Goal: Information Seeking & Learning: Learn about a topic

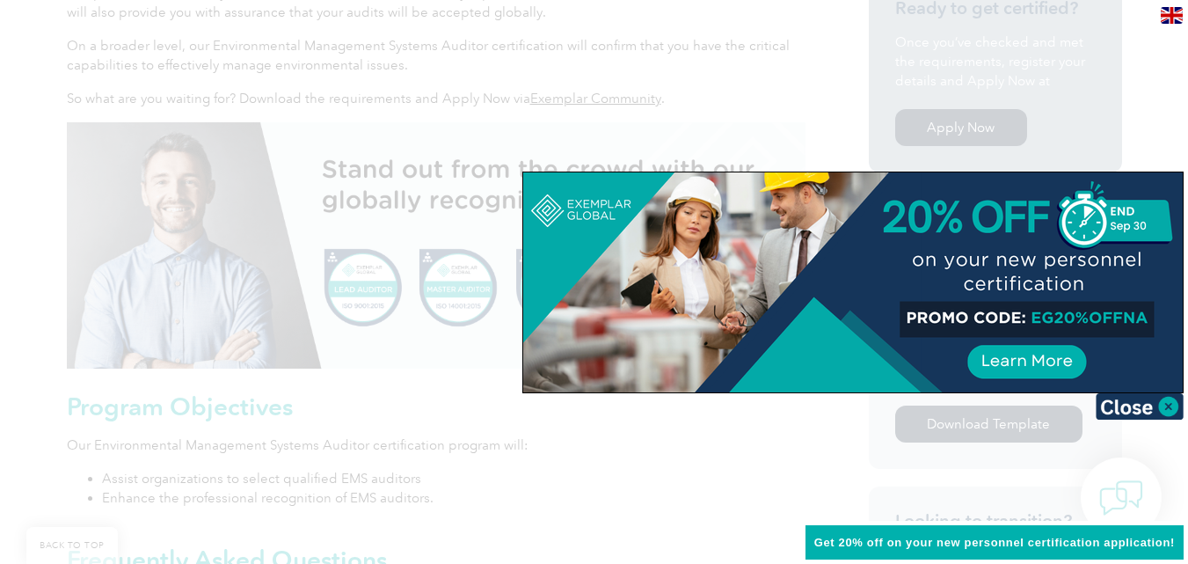
scroll to position [704, 0]
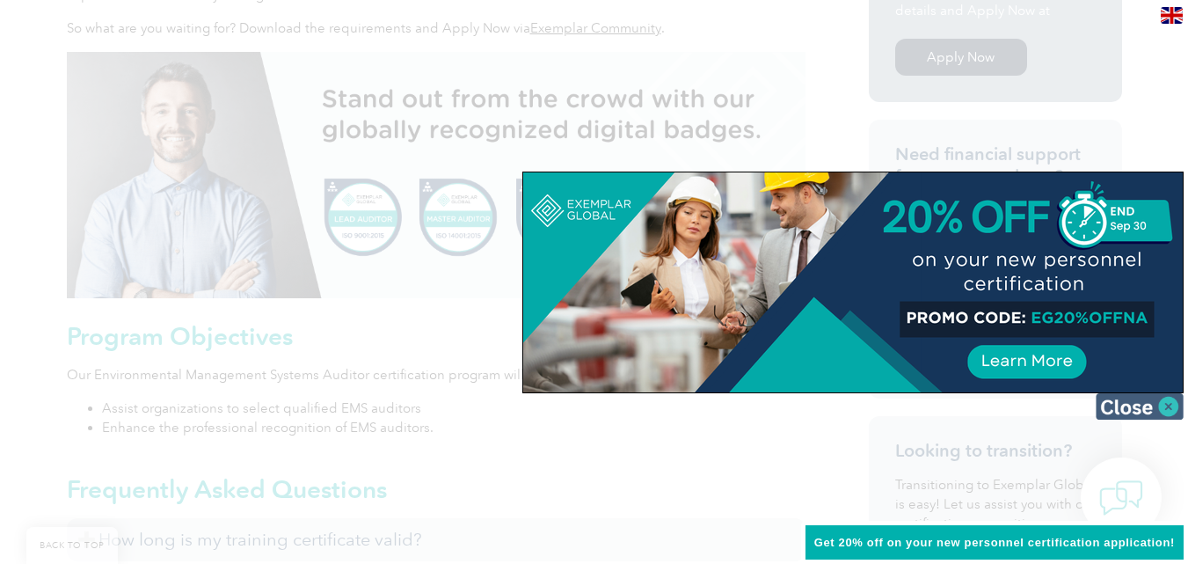
click at [1166, 406] on img at bounding box center [1140, 406] width 88 height 26
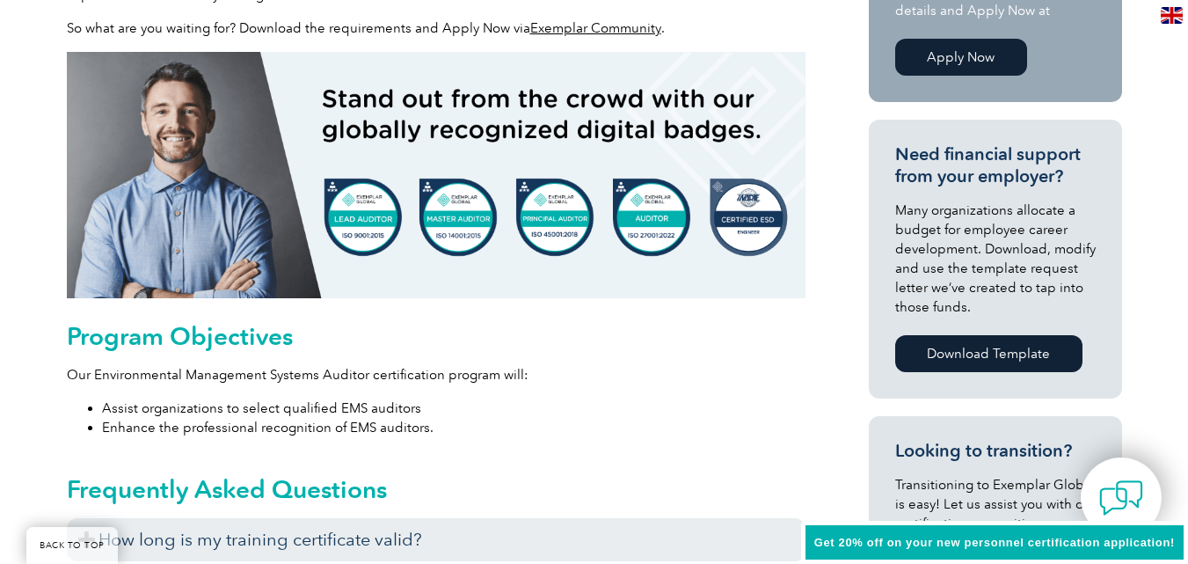
click at [431, 415] on li "Assist organizations to select qualified EMS auditors" at bounding box center [454, 407] width 704 height 19
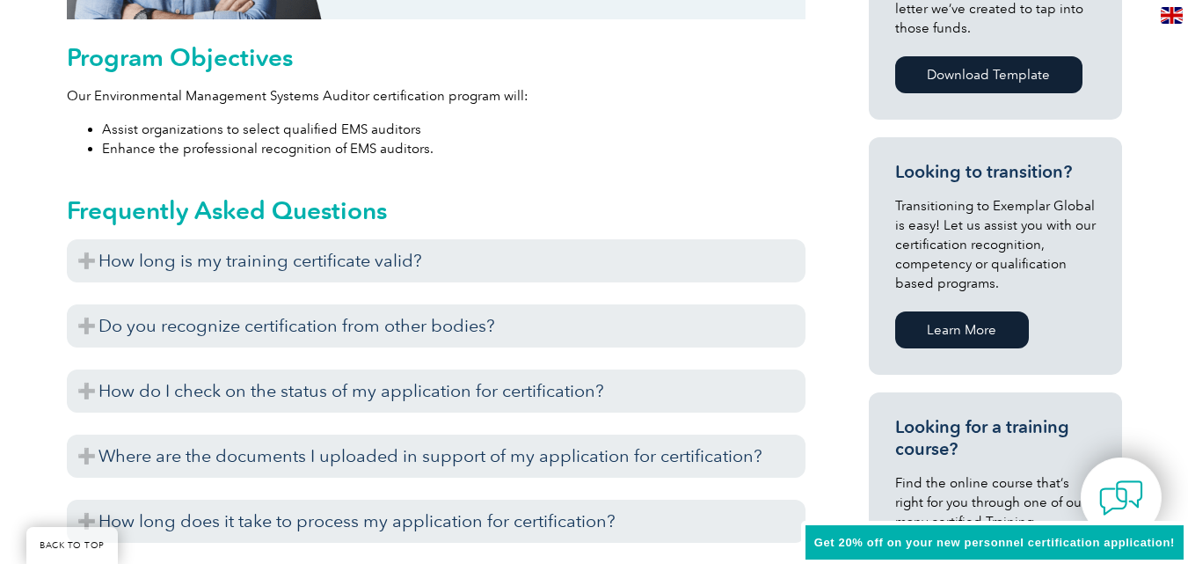
scroll to position [985, 0]
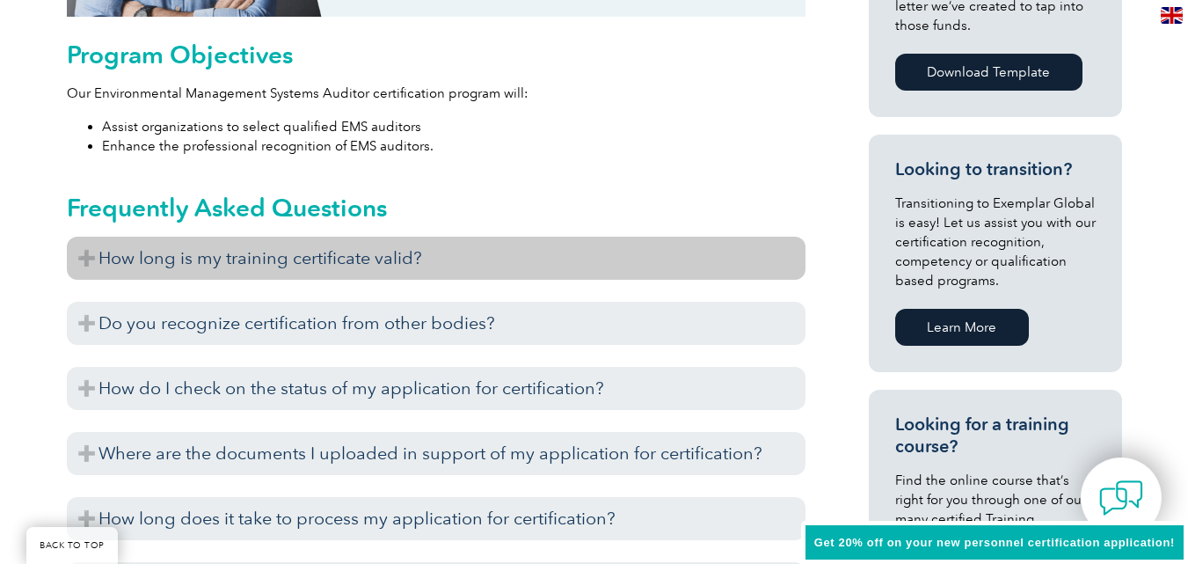
click at [428, 259] on h3 "How long is my training certificate valid?" at bounding box center [436, 258] width 739 height 43
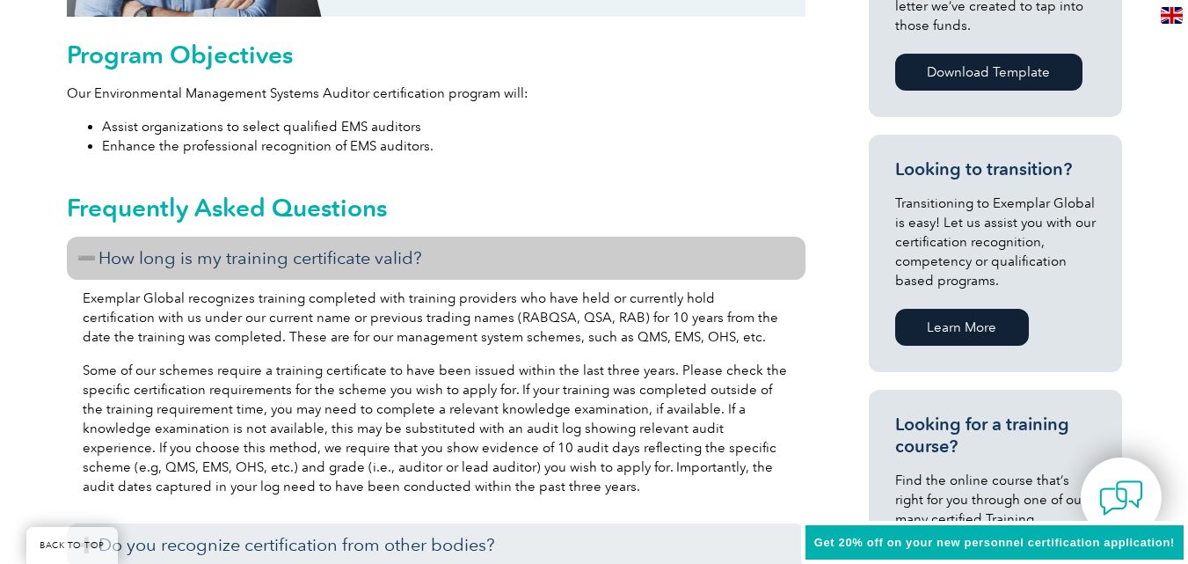
click at [358, 347] on div "Exemplar Global recognizes training completed with training providers who have …" at bounding box center [436, 395] width 739 height 230
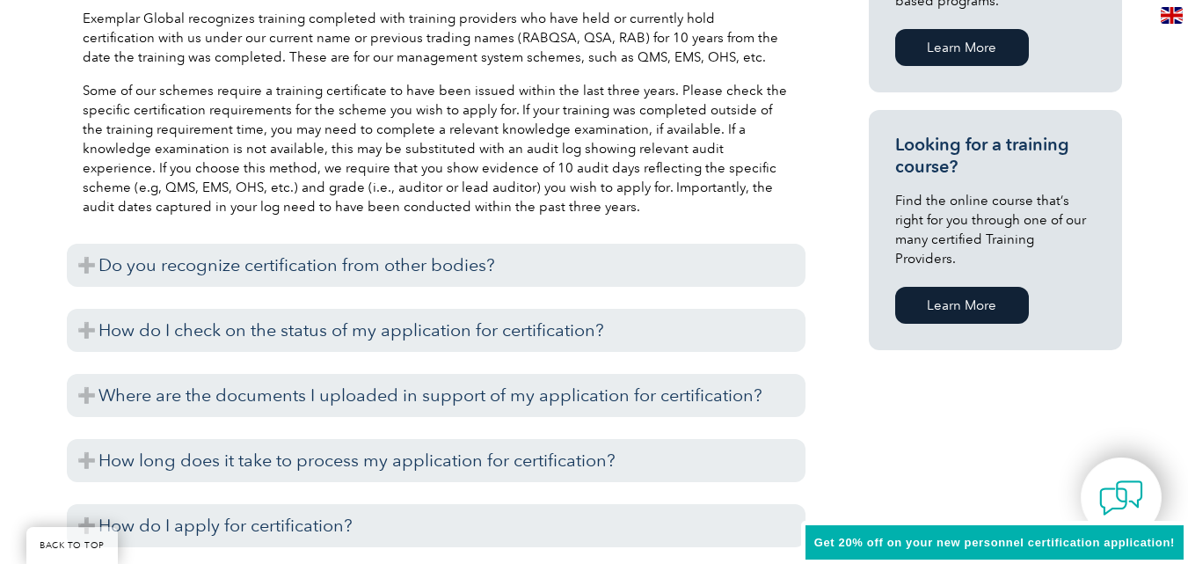
scroll to position [1267, 0]
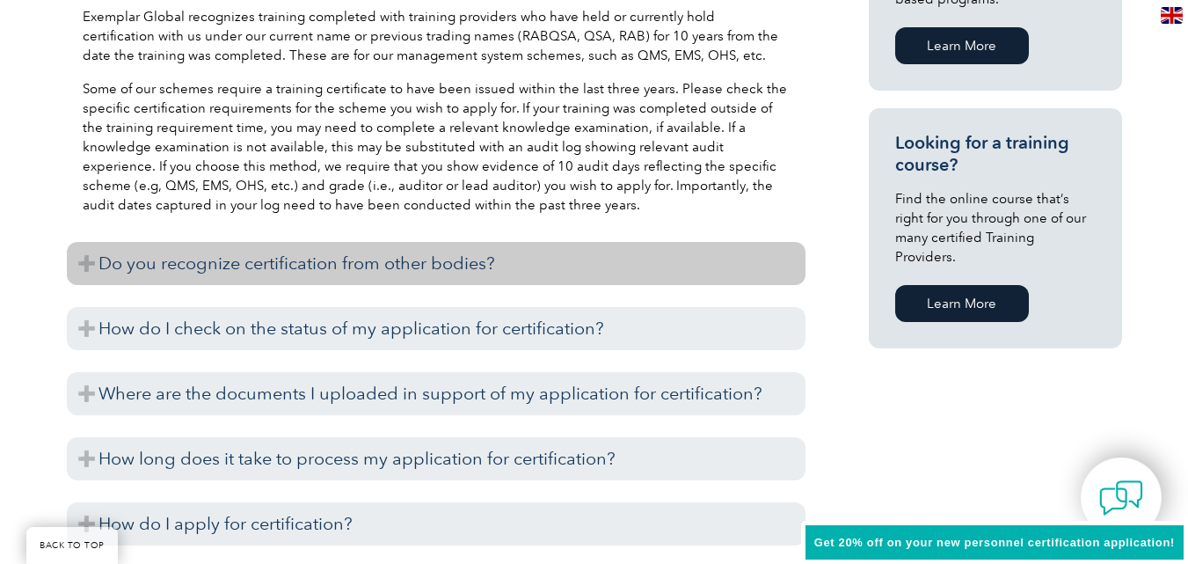
click at [512, 257] on h3 "Do you recognize certification from other bodies?" at bounding box center [436, 263] width 739 height 43
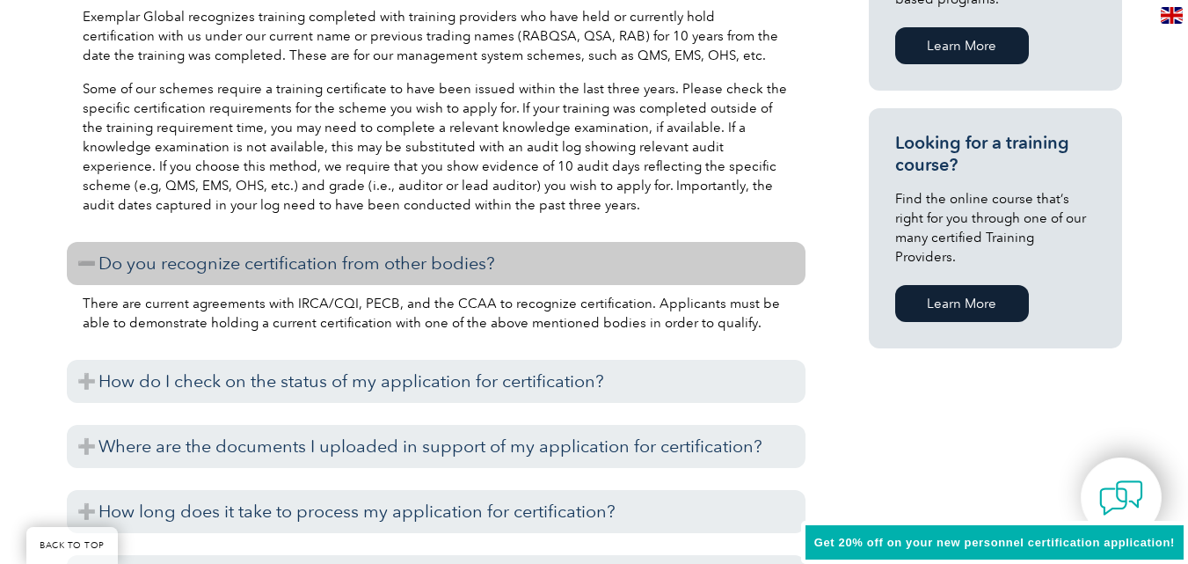
click at [845, 401] on div "General Overview Exemplar Global’s Environmental Management System (EMS) Audito…" at bounding box center [595, 243] width 1056 height 2161
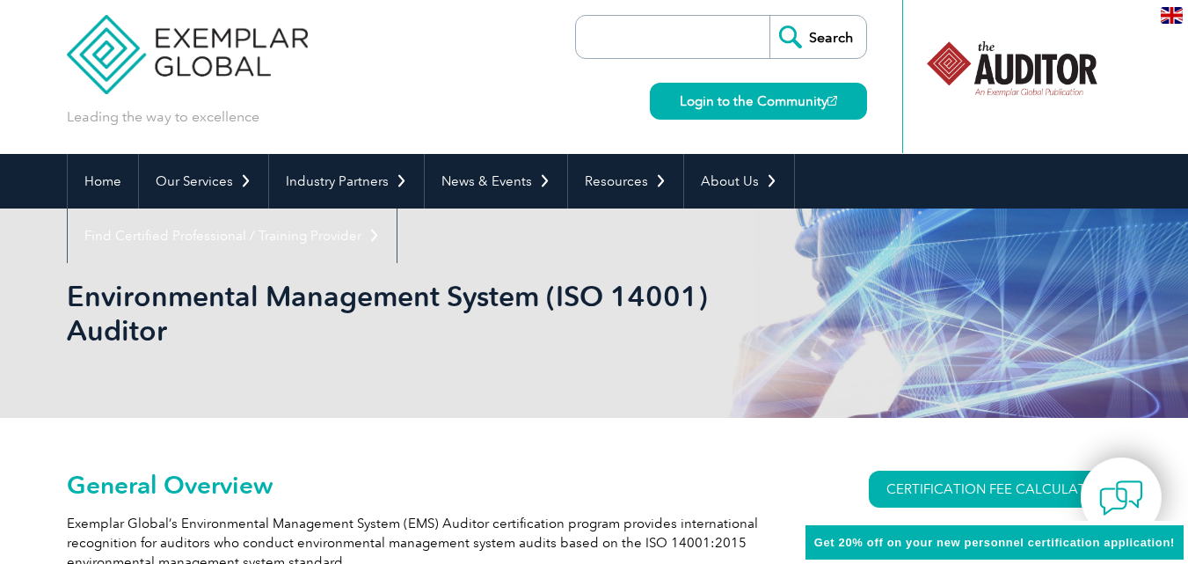
scroll to position [0, 0]
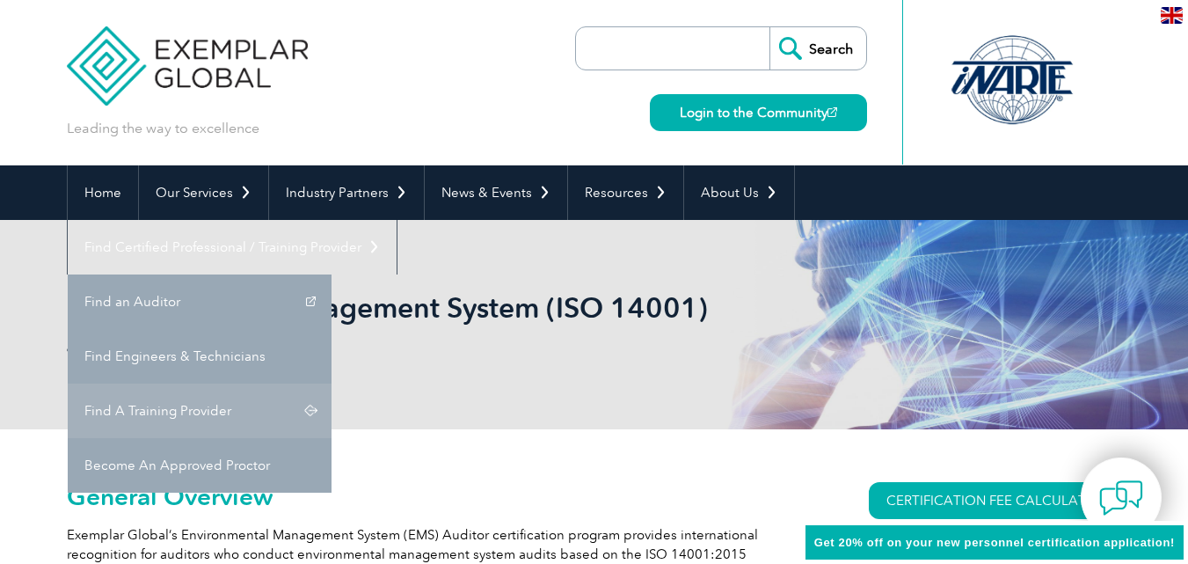
click at [332, 384] on link "Find A Training Provider" at bounding box center [200, 411] width 264 height 55
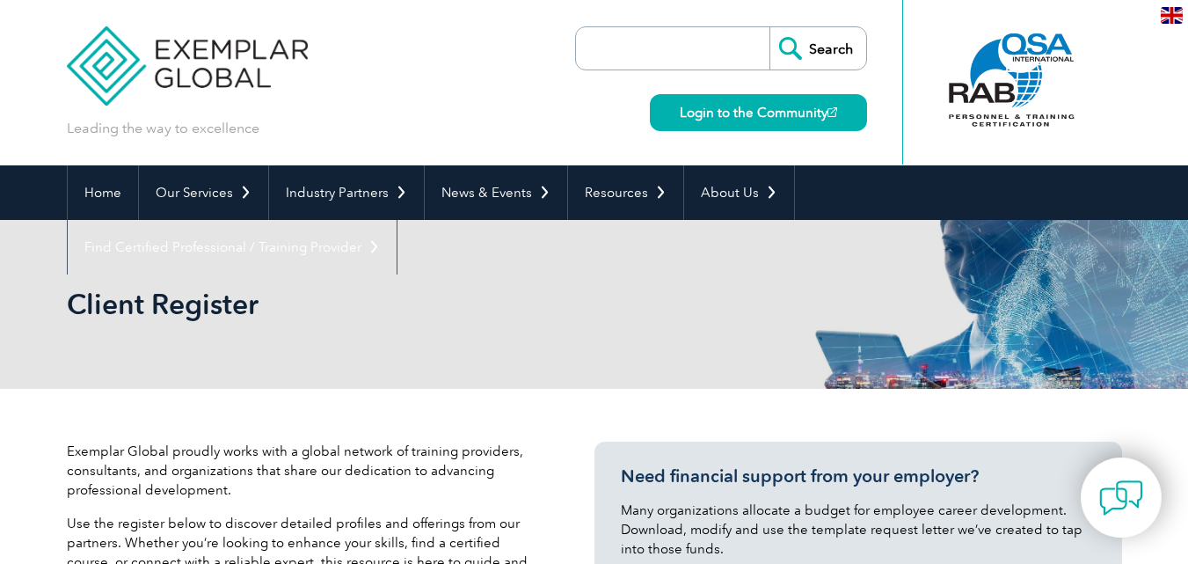
drag, startPoint x: 1195, startPoint y: 254, endPoint x: 1146, endPoint y: -77, distance: 334.4
